Goal: Task Accomplishment & Management: Manage account settings

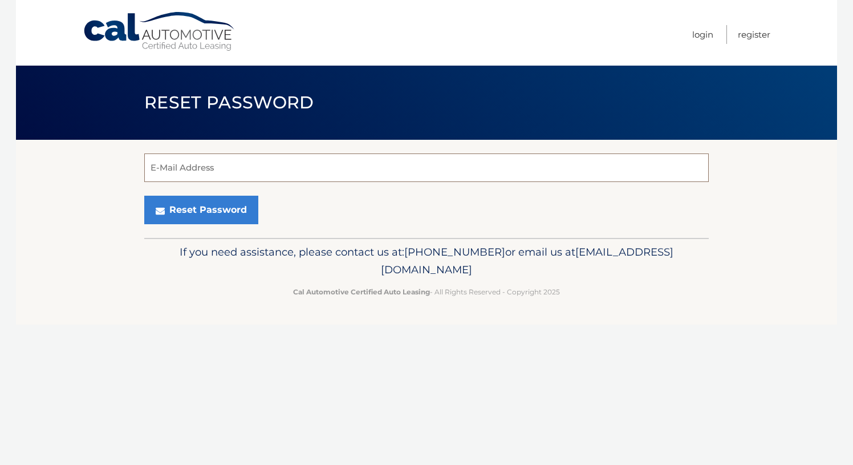
click at [360, 181] on input "E-Mail Address" at bounding box center [426, 167] width 565 height 29
click at [366, 169] on input "E-Mail Address" at bounding box center [426, 167] width 565 height 29
type input "christian.soundias@gmail.com"
click at [144, 196] on button "Reset Password" at bounding box center [201, 210] width 114 height 29
